Goal: Navigation & Orientation: Find specific page/section

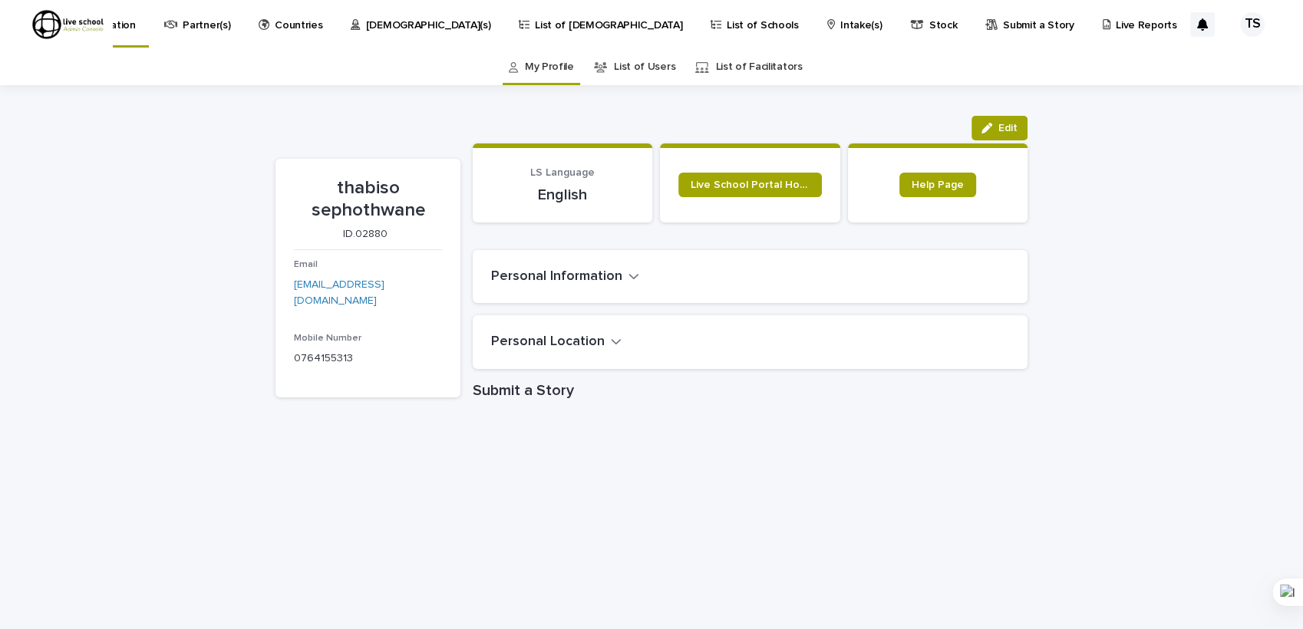
click at [460, 26] on p "[DEMOGRAPHIC_DATA](s)" at bounding box center [428, 16] width 125 height 32
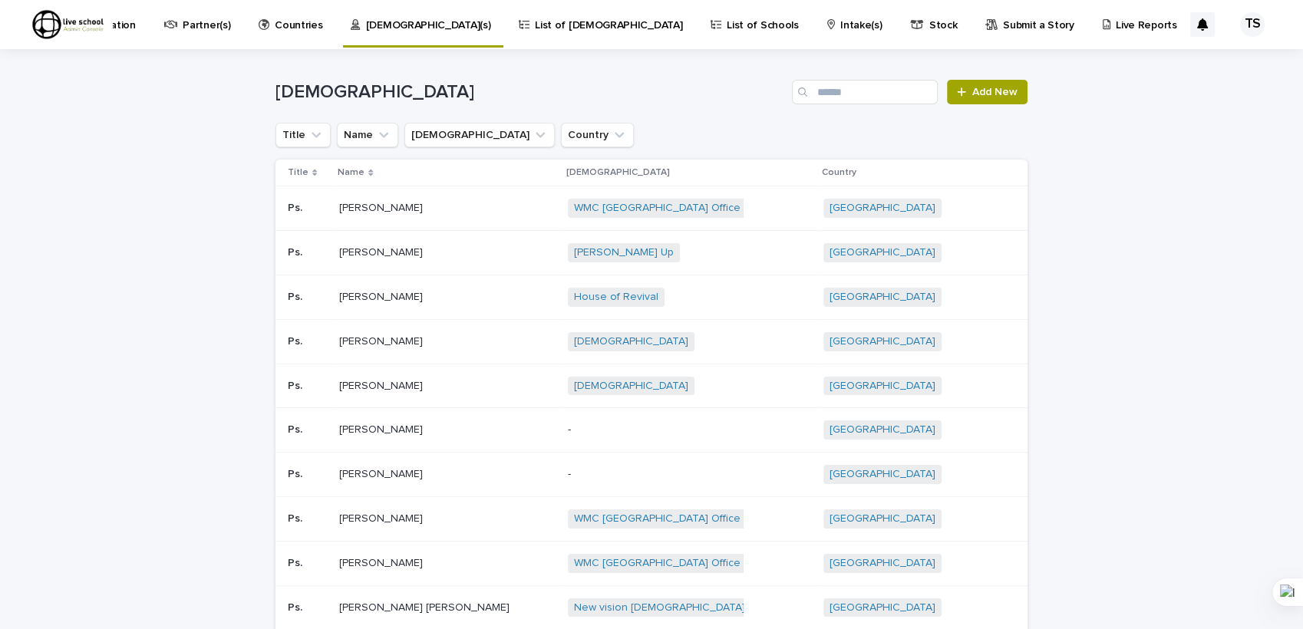
click at [571, 23] on p "List of [DEMOGRAPHIC_DATA]" at bounding box center [608, 16] width 147 height 32
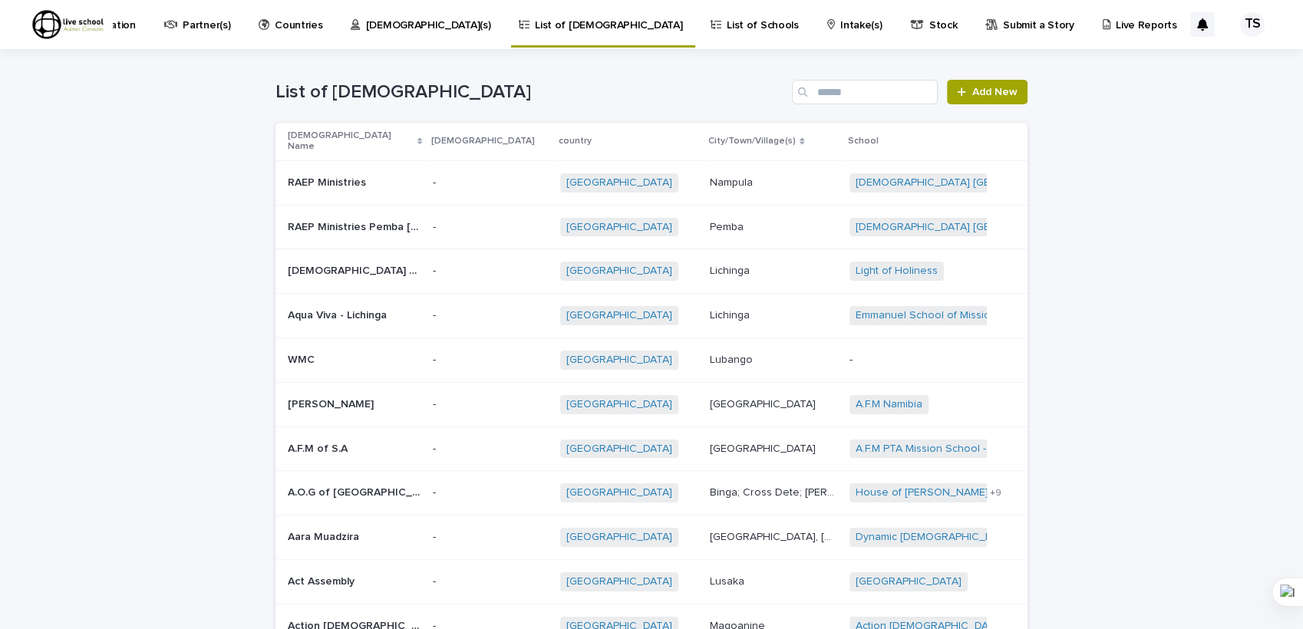
click at [727, 28] on p "List of Schools" at bounding box center [762, 16] width 71 height 32
